Goal: Navigation & Orientation: Go to known website

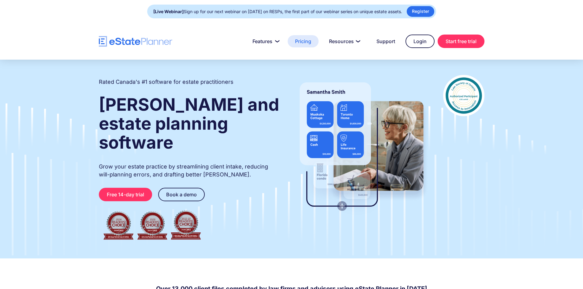
click at [310, 41] on link "Pricing" at bounding box center [303, 41] width 31 height 12
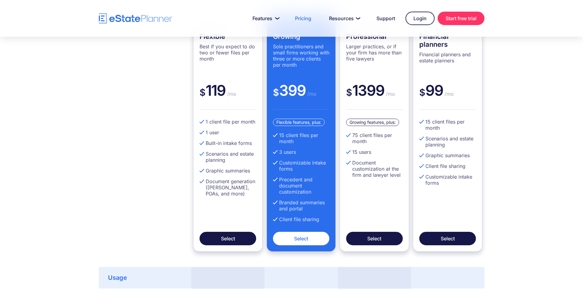
scroll to position [153, 0]
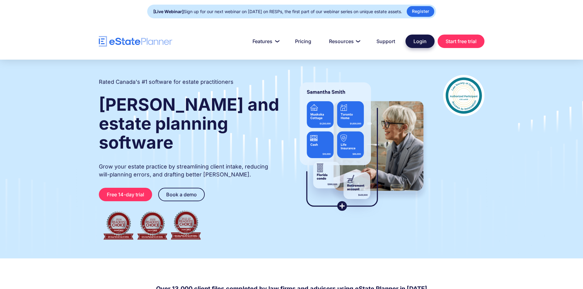
click at [414, 36] on link "Login" at bounding box center [420, 41] width 29 height 13
